Goal: Information Seeking & Learning: Learn about a topic

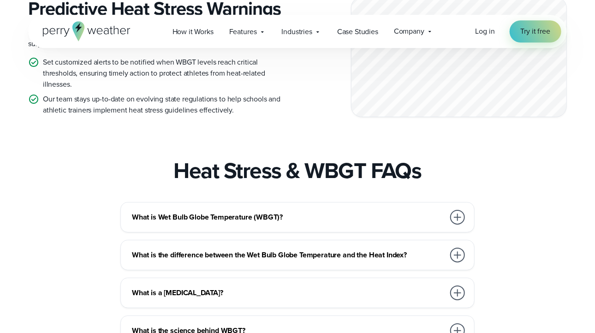
scroll to position [1364, 0]
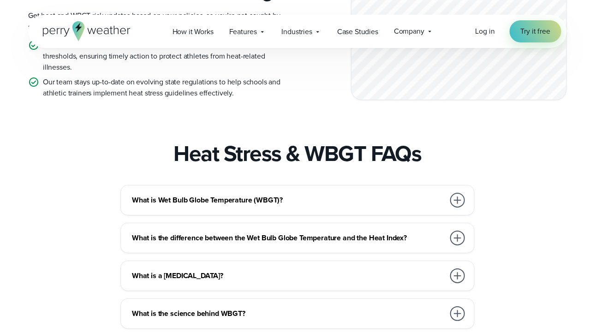
click at [457, 193] on div at bounding box center [457, 200] width 15 height 15
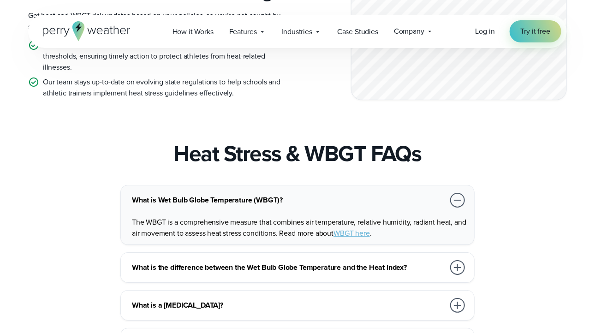
click at [458, 260] on div at bounding box center [457, 267] width 15 height 15
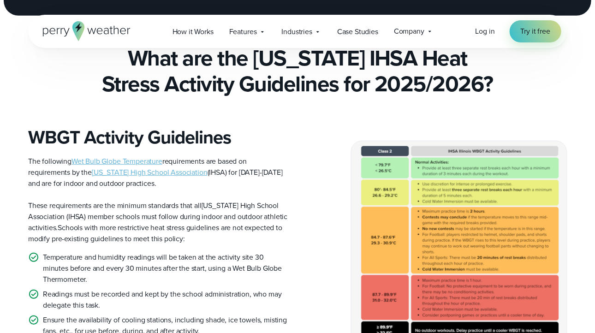
scroll to position [244, 0]
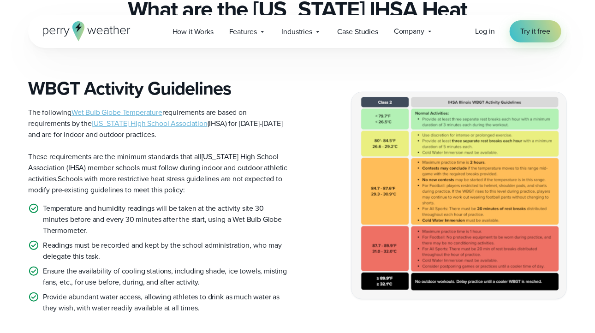
click at [388, 92] on img at bounding box center [459, 195] width 215 height 207
click at [137, 107] on span "Wet Bulb Globe Temperature" at bounding box center [117, 112] width 91 height 11
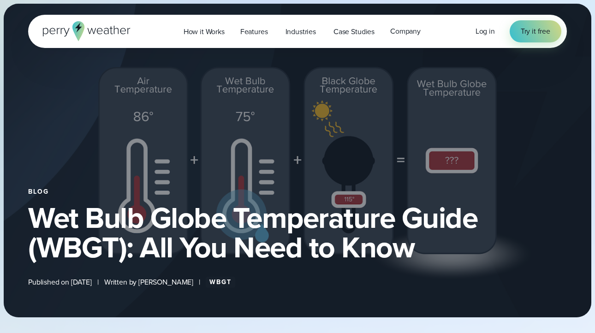
select select "***"
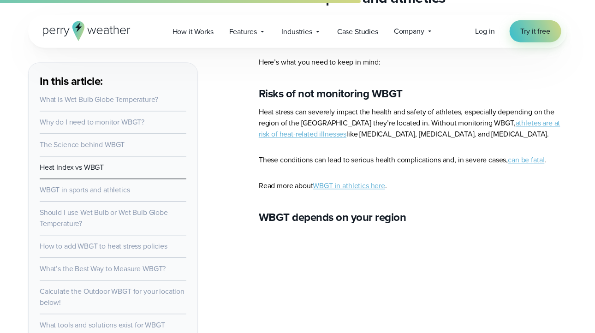
scroll to position [2338, 0]
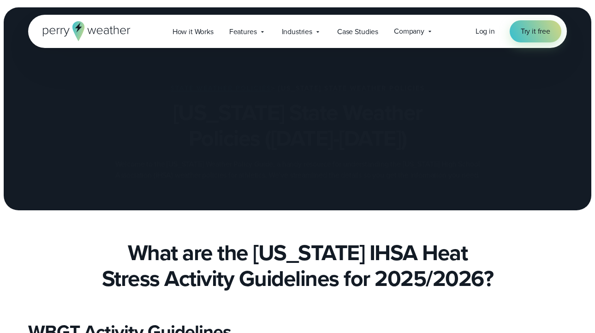
scroll to position [244, 0]
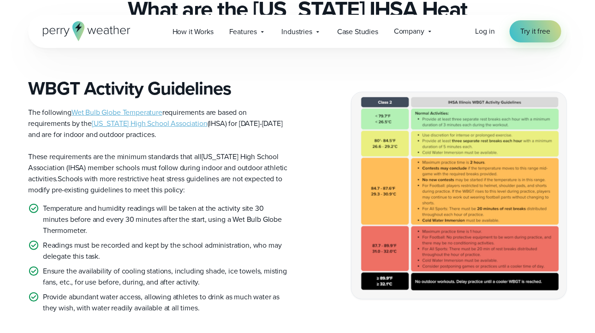
click at [156, 118] on span "[US_STATE] High School Association" at bounding box center [150, 123] width 116 height 11
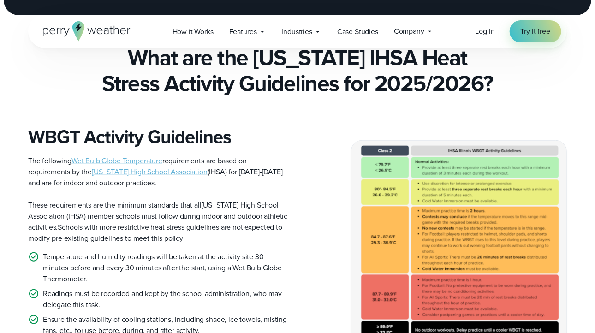
scroll to position [195, 0]
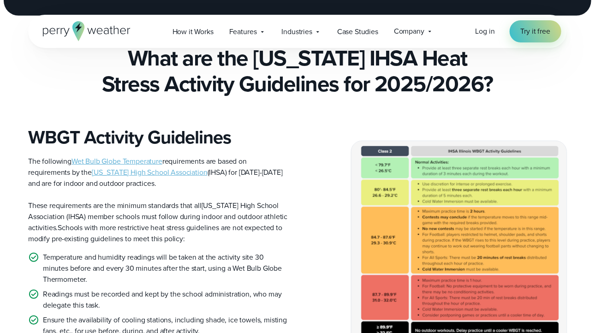
click at [588, 184] on div "WBGT Activity Guidelines The following Wet Bulb Globe Temperature requirements …" at bounding box center [297, 244] width 595 height 236
click at [390, 141] on img at bounding box center [459, 244] width 215 height 207
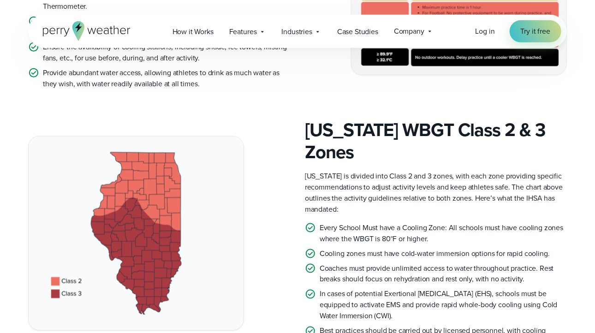
scroll to position [487, 0]
